Goal: Information Seeking & Learning: Learn about a topic

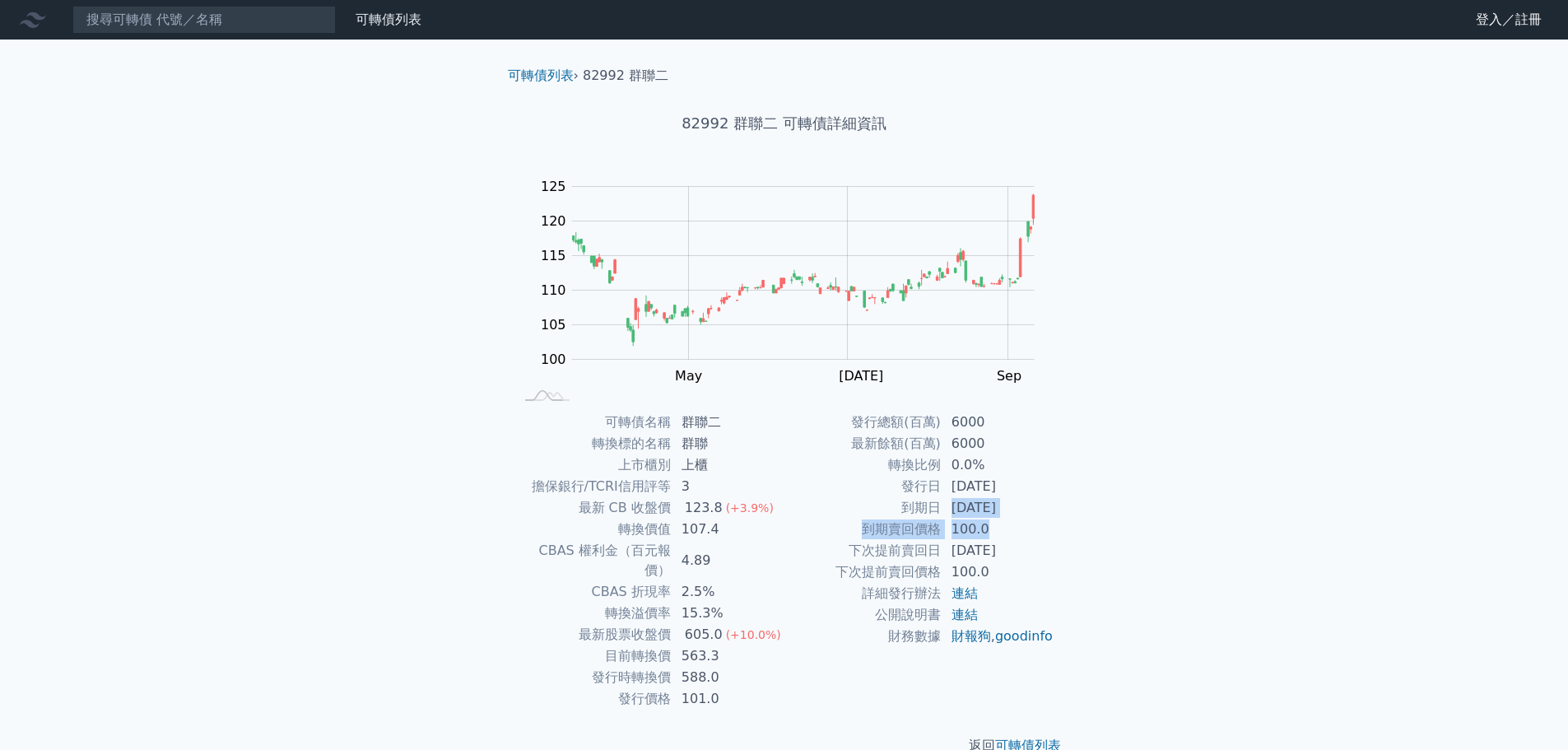
drag, startPoint x: 953, startPoint y: 509, endPoint x: 1050, endPoint y: 518, distance: 97.4
click at [1050, 518] on tbody "發行總額(百萬) 6000 最新餘額(百萬) 6000 轉換比例 0.0% 發行日 [DATE] 到期日 [DATE] 到期賣回價格 100.0 下次提前賣回…" at bounding box center [919, 528] width 270 height 235
click at [1051, 518] on td "100.0" at bounding box center [997, 528] width 113 height 22
drag, startPoint x: 925, startPoint y: 442, endPoint x: 977, endPoint y: 547, distance: 117.2
click at [976, 545] on tbody "發行總額(百萬) 6000 最新餘額(百萬) 6000 轉換比例 0.0% 發行日 [DATE] 到期日 [DATE] 到期賣回價格 100.0 下次提前賣回…" at bounding box center [919, 528] width 270 height 235
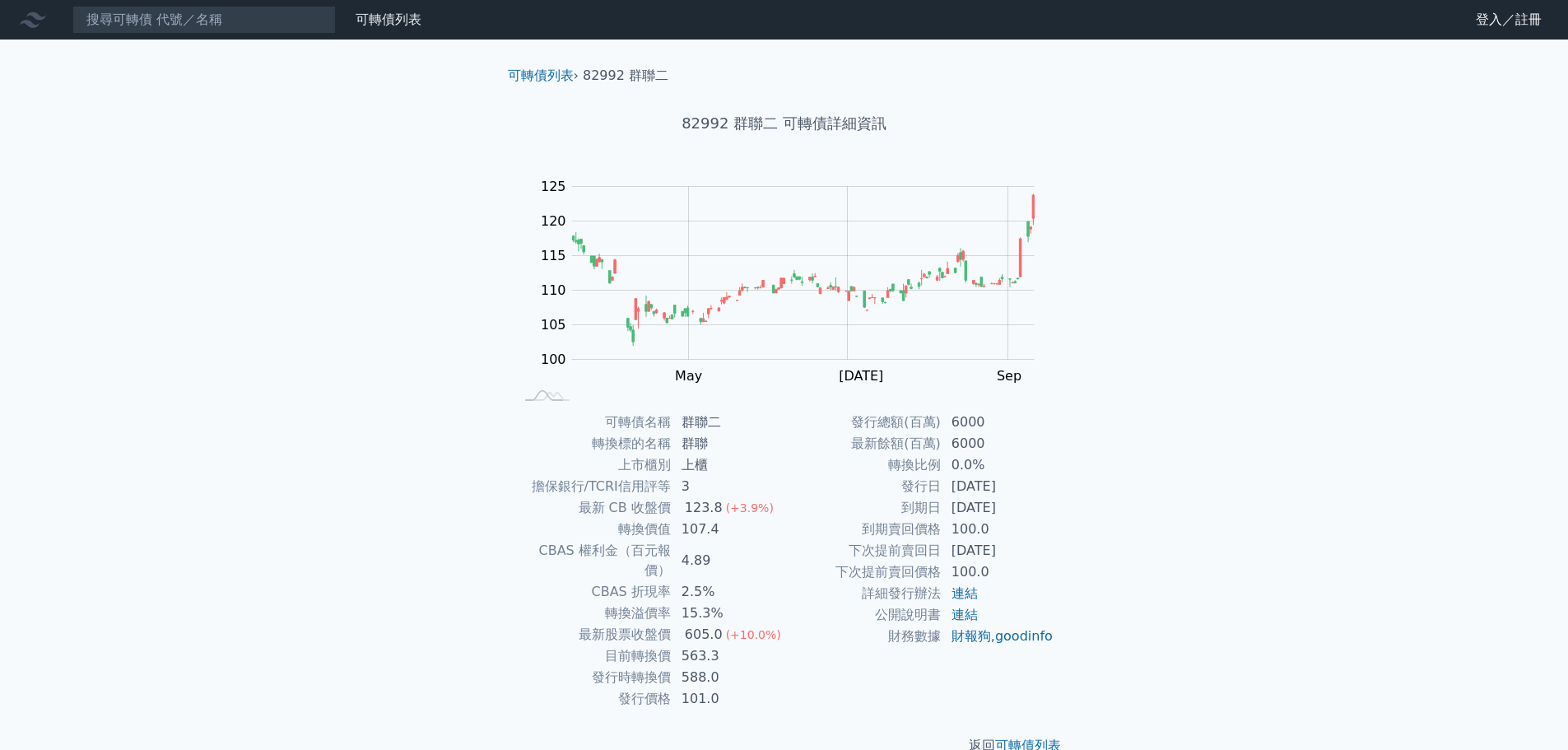
click at [1046, 556] on td "[DATE]" at bounding box center [997, 550] width 113 height 22
drag, startPoint x: 933, startPoint y: 552, endPoint x: 1003, endPoint y: 564, distance: 71.0
click at [1003, 564] on tbody "發行總額(百萬) 6000 最新餘額(百萬) 6000 轉換比例 0.0% 發行日 [DATE] 到期日 [DATE] 到期賣回價格 100.0 下次提前賣回…" at bounding box center [919, 528] width 270 height 235
click at [1074, 572] on div "可轉債列表 › 82992 群聯二 82992 群聯二 可轉債詳細資訊 Zoom Out 100 90 95 100 105 110 115 120 125 …" at bounding box center [784, 410] width 632 height 742
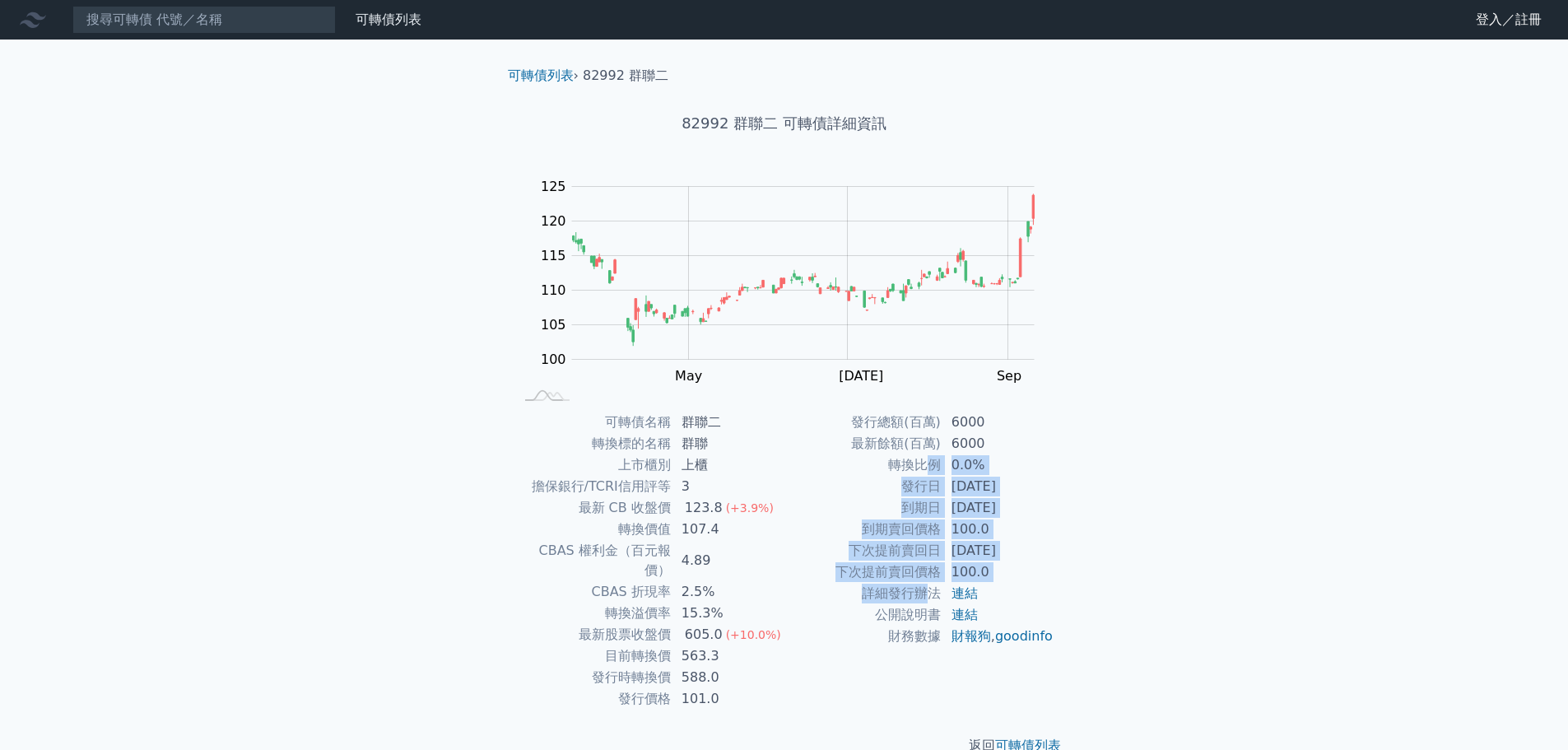
drag, startPoint x: 931, startPoint y: 475, endPoint x: 922, endPoint y: 584, distance: 109.4
click at [922, 584] on tbody "發行總額(百萬) 6000 最新餘額(百萬) 6000 轉換比例 0.0% 發行日 [DATE] 到期日 [DATE] 到期賣回價格 100.0 下次提前賣回…" at bounding box center [919, 528] width 270 height 235
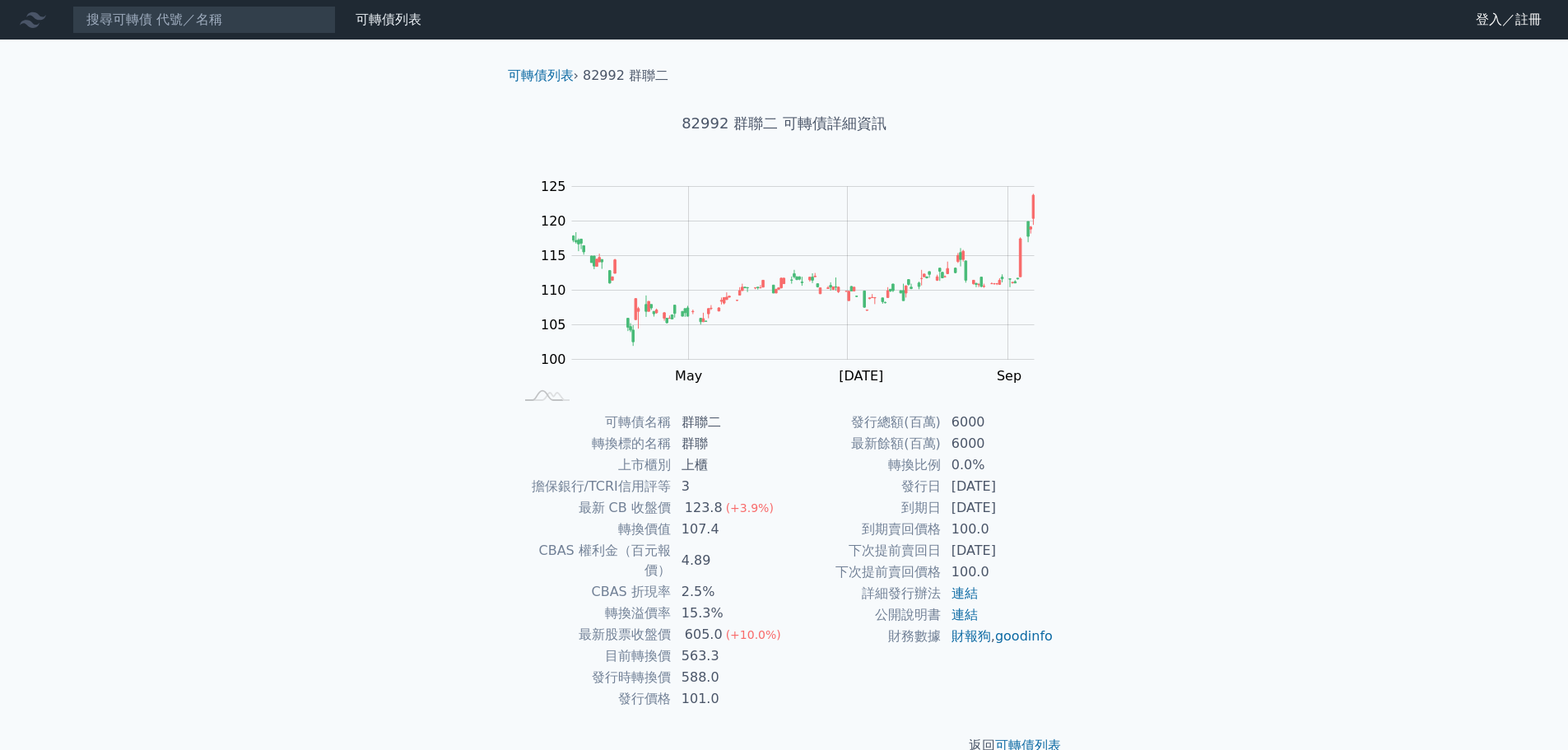
click at [913, 616] on td "公開說明書" at bounding box center [863, 615] width 157 height 22
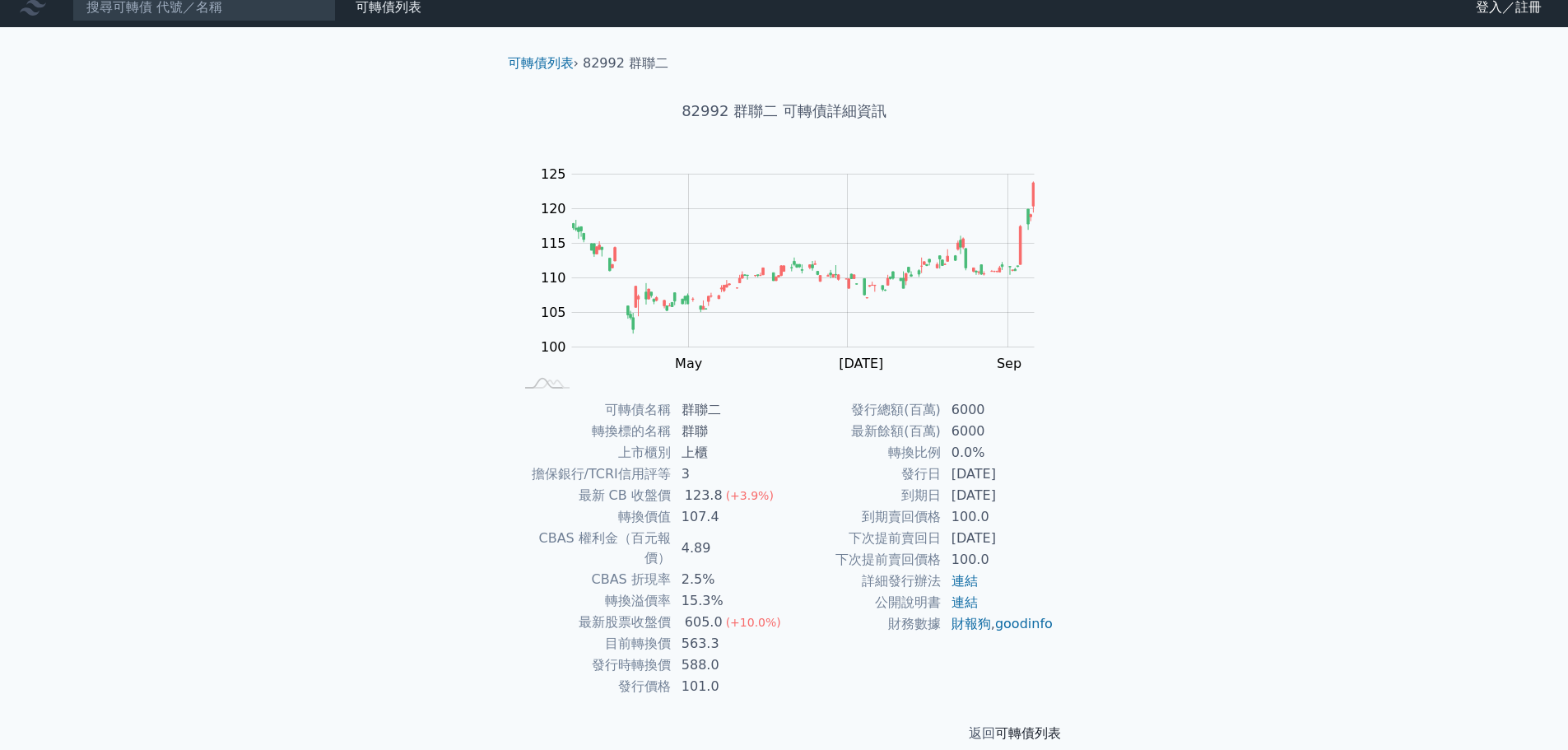
click at [1034, 725] on link "可轉債列表" at bounding box center [1028, 733] width 66 height 16
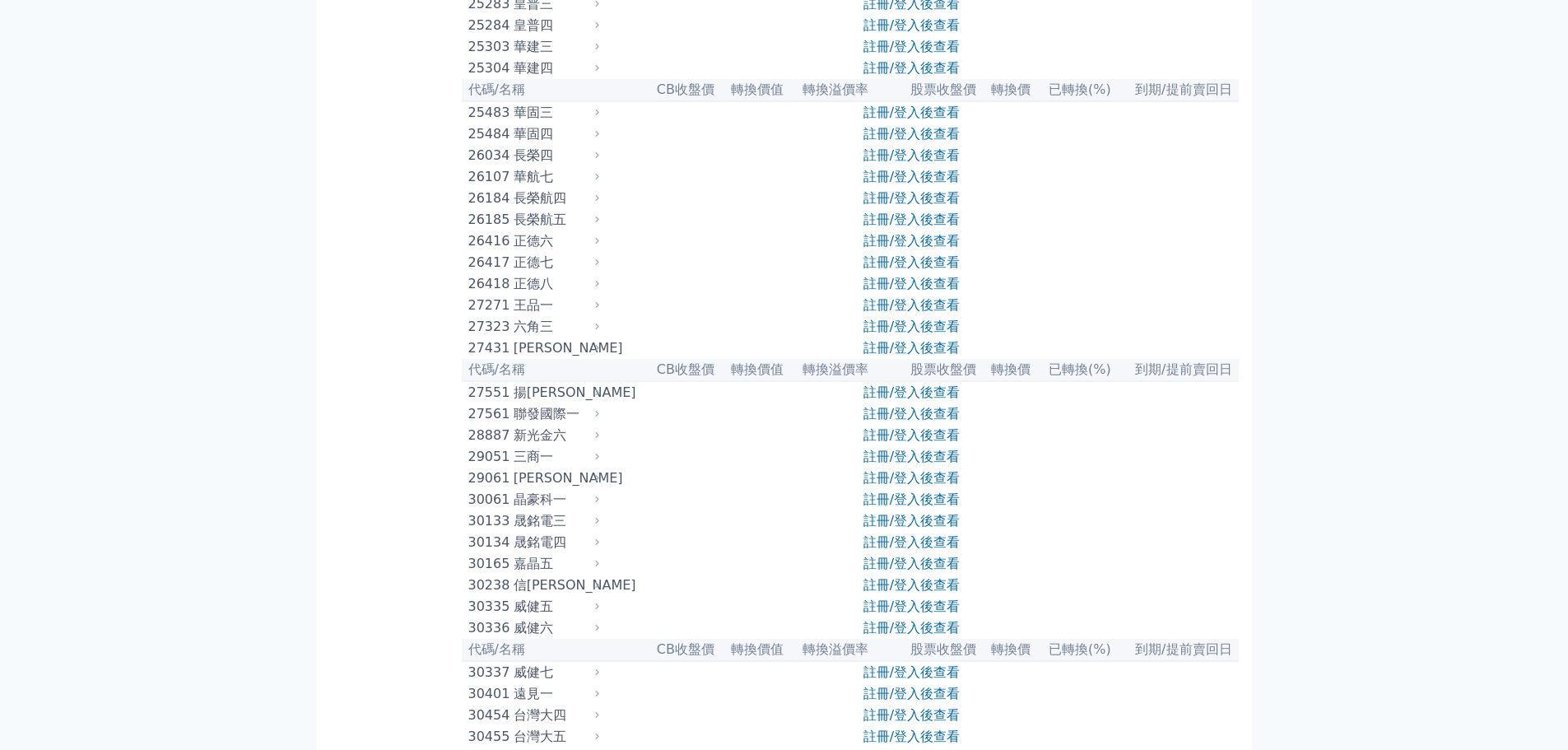
scroll to position [1738, 0]
click at [547, 190] on div "華航七" at bounding box center [554, 179] width 82 height 20
click at [590, 190] on div "華航七" at bounding box center [554, 179] width 82 height 20
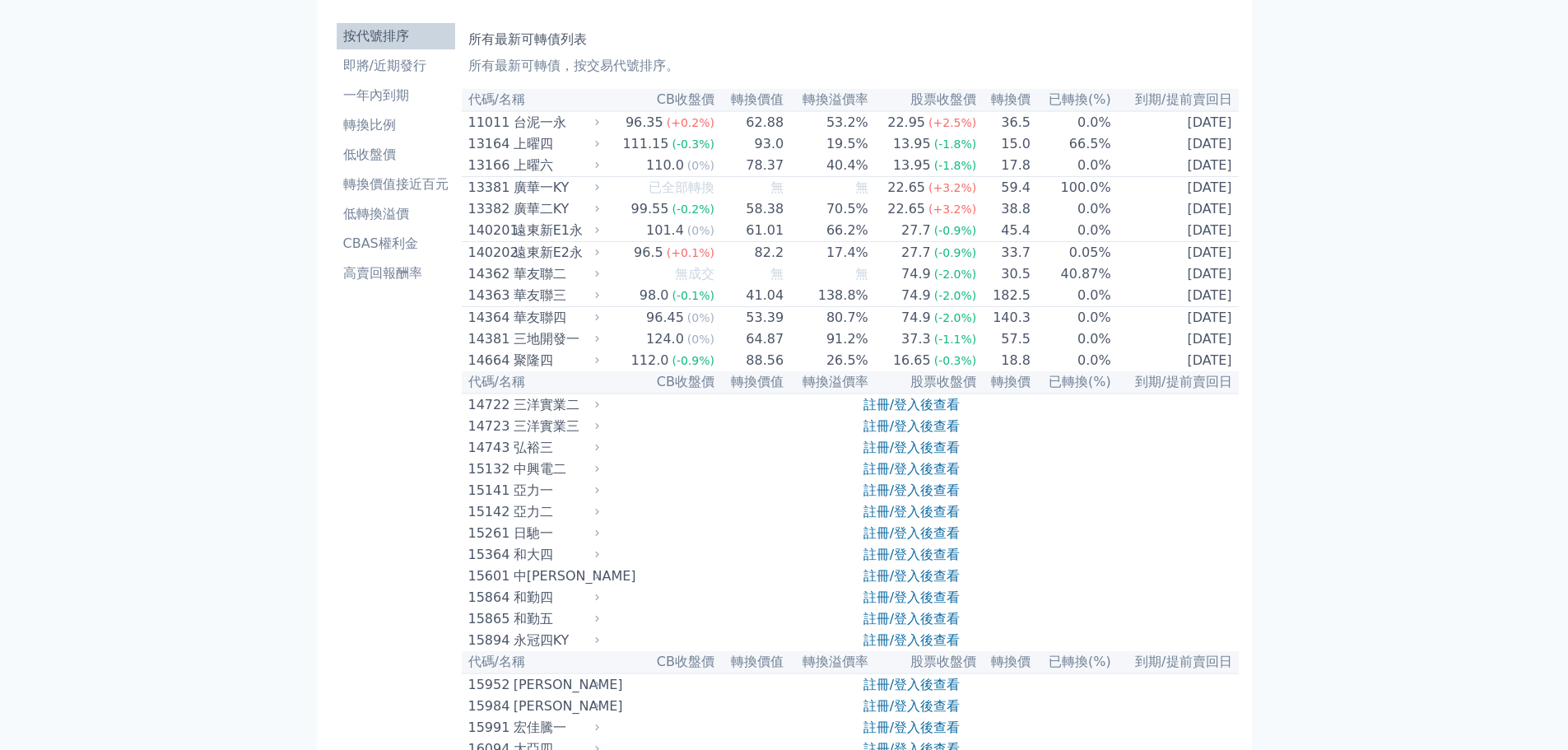
scroll to position [0, 0]
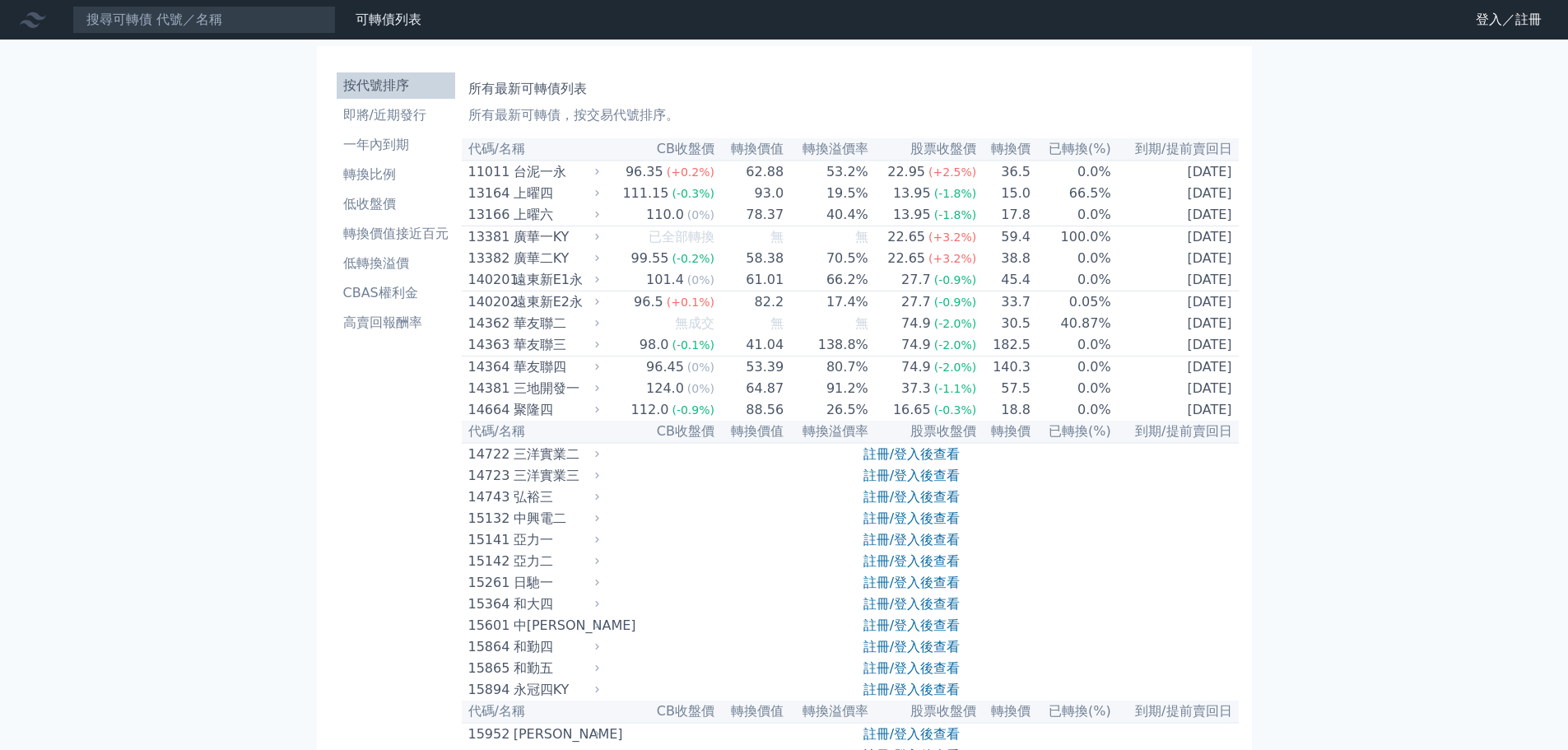
click at [53, 14] on div at bounding box center [35, 20] width 53 height 27
drag, startPoint x: 24, startPoint y: 23, endPoint x: 54, endPoint y: 3, distance: 36.1
click at [27, 22] on icon at bounding box center [33, 20] width 27 height 16
